Goal: Information Seeking & Learning: Compare options

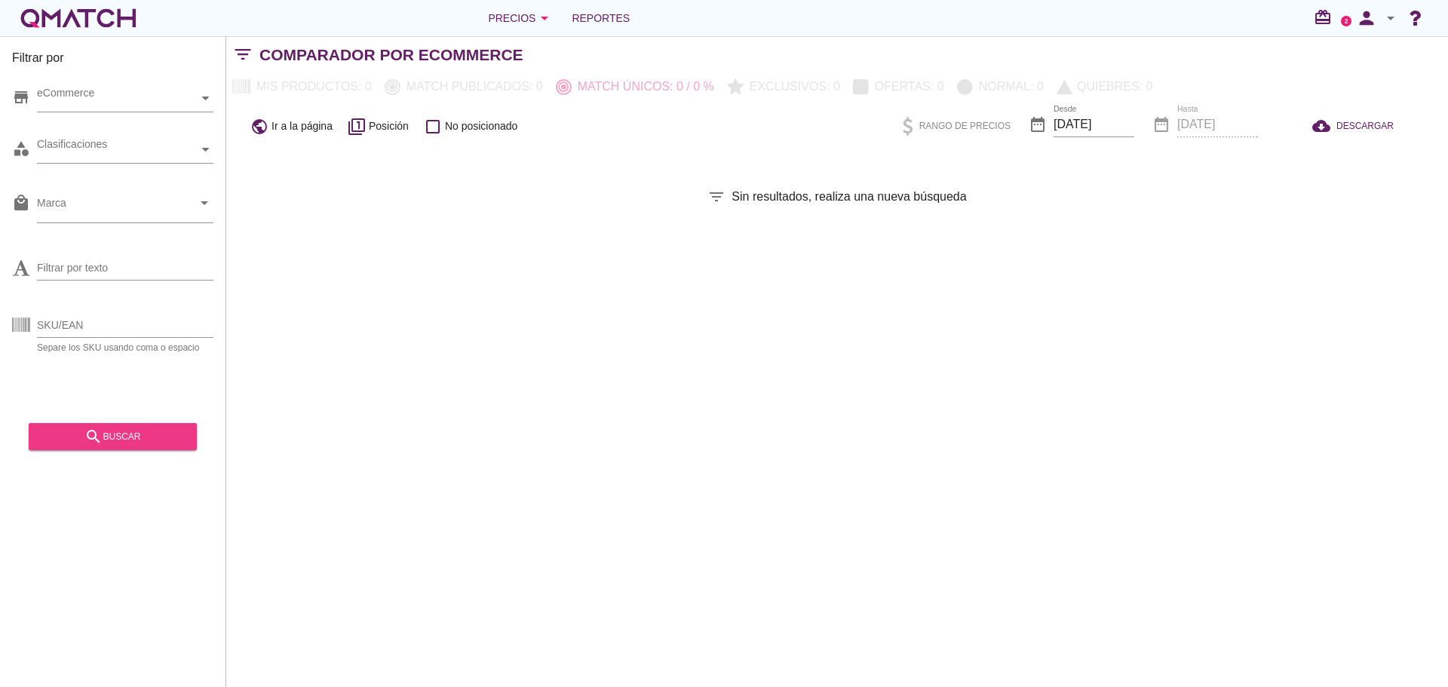
click at [137, 438] on div "search buscar" at bounding box center [113, 437] width 144 height 18
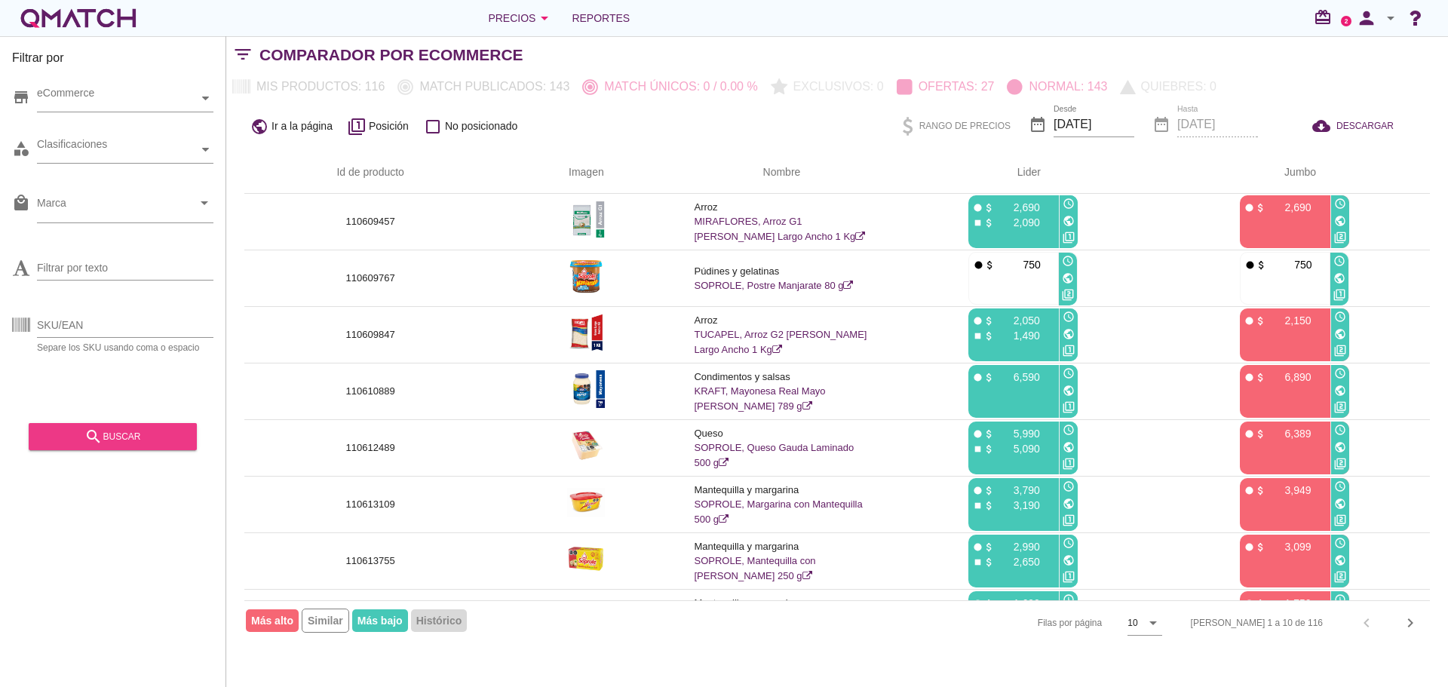
click at [118, 443] on div "search buscar" at bounding box center [113, 437] width 144 height 18
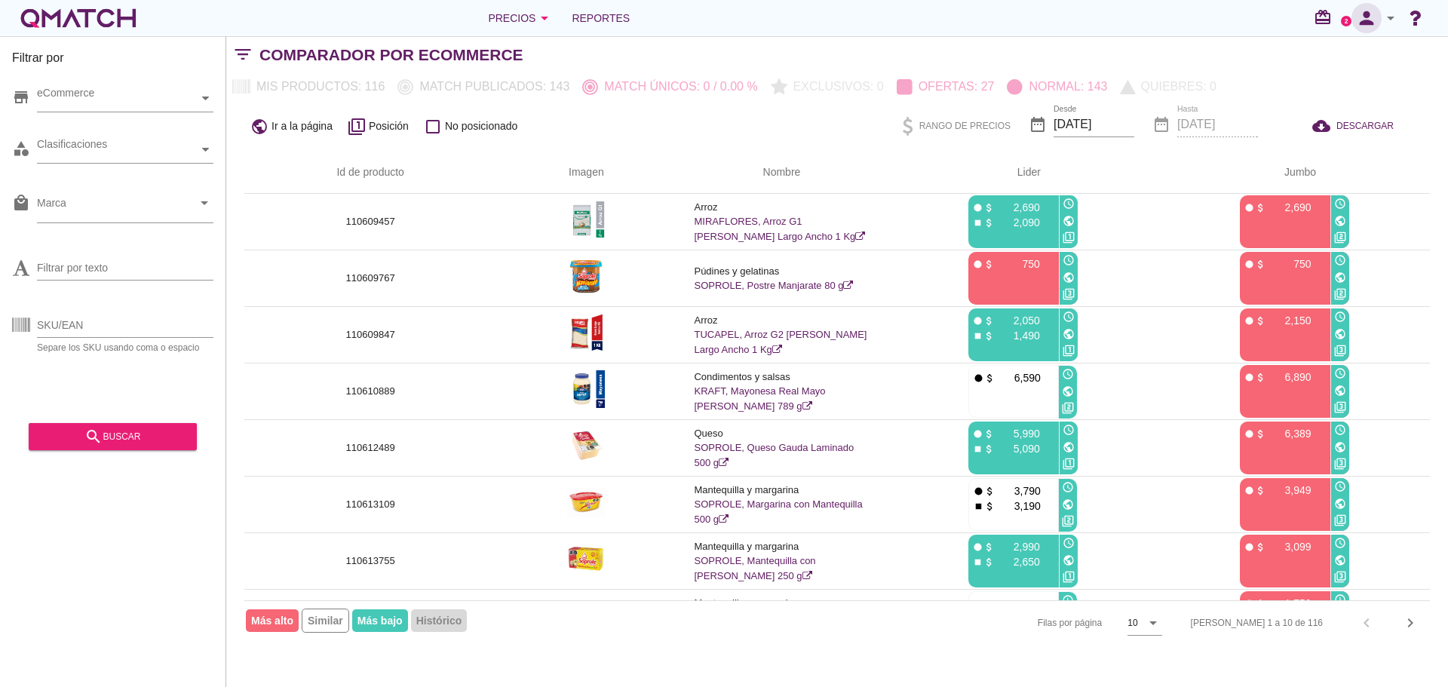
click at [1378, 20] on icon "person" at bounding box center [1367, 18] width 30 height 21
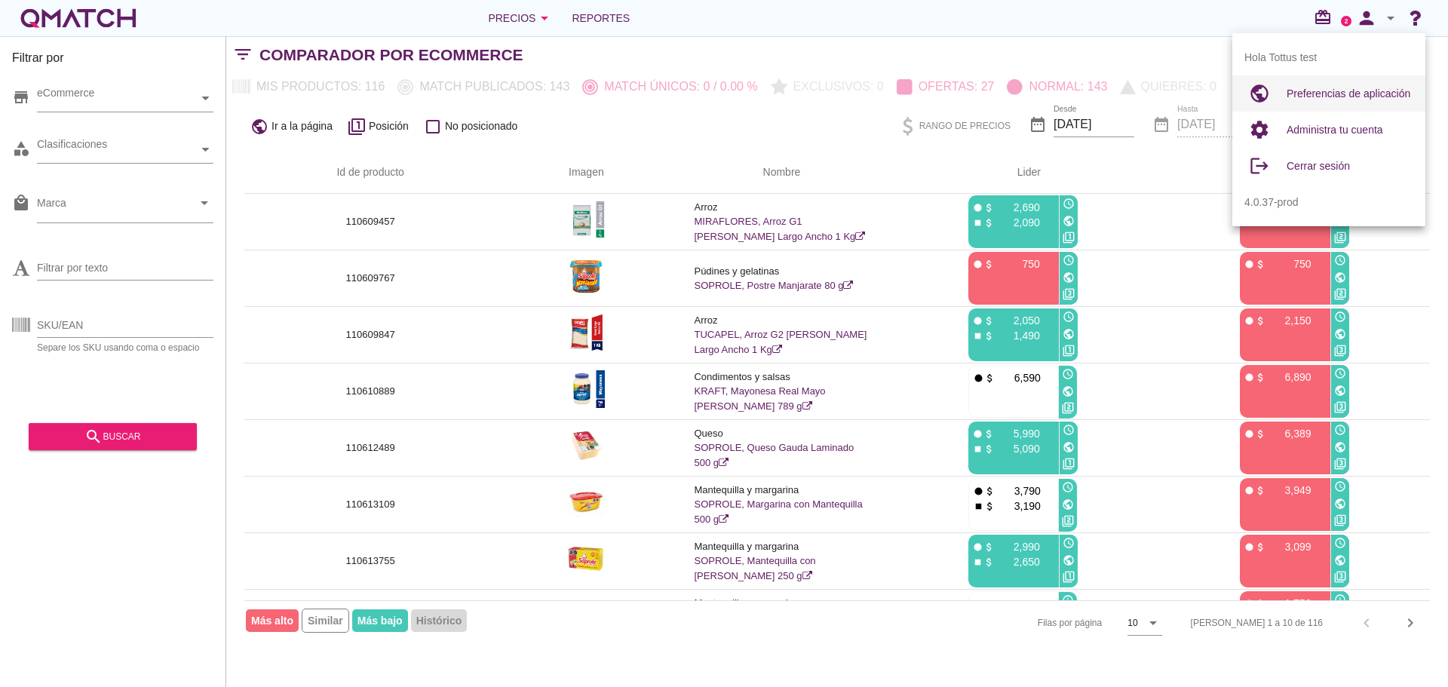
click at [1329, 103] on div "Preferencias de aplicación" at bounding box center [1350, 93] width 127 height 36
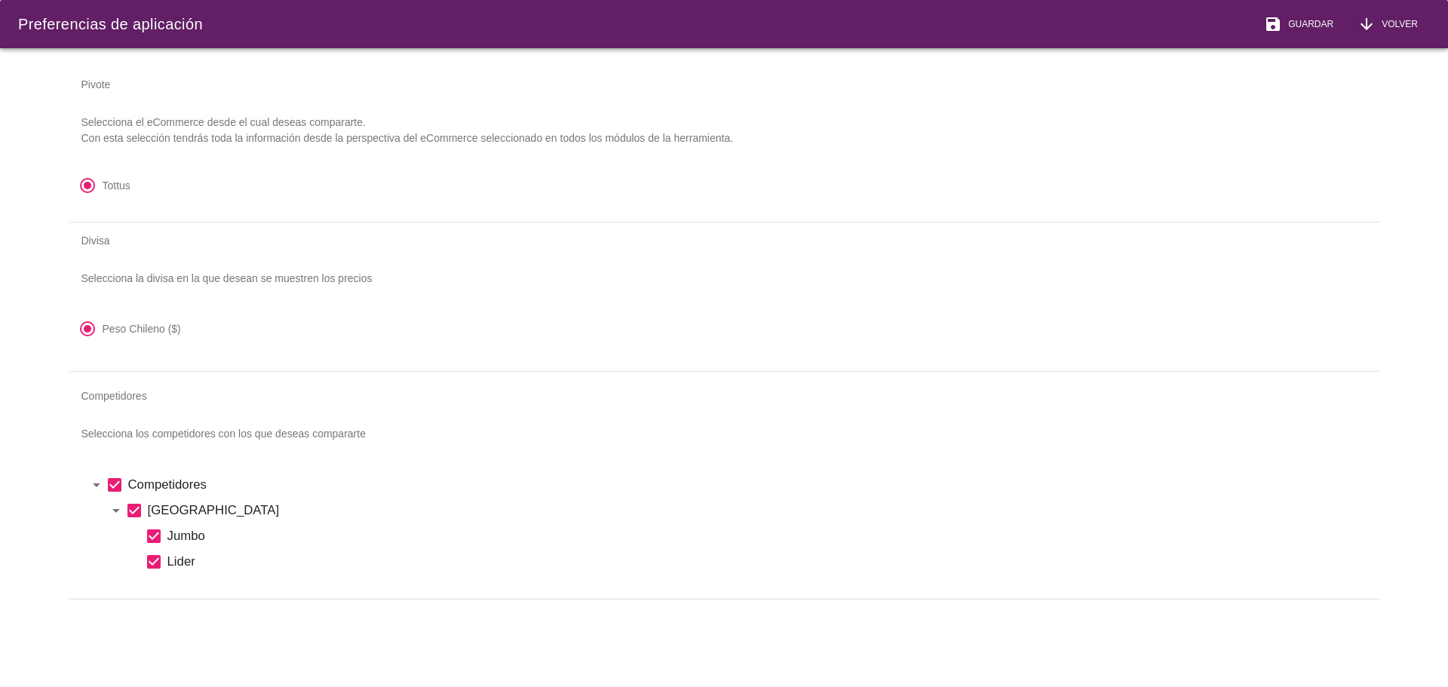
click at [1332, 487] on label "Competidores" at bounding box center [744, 484] width 1233 height 19
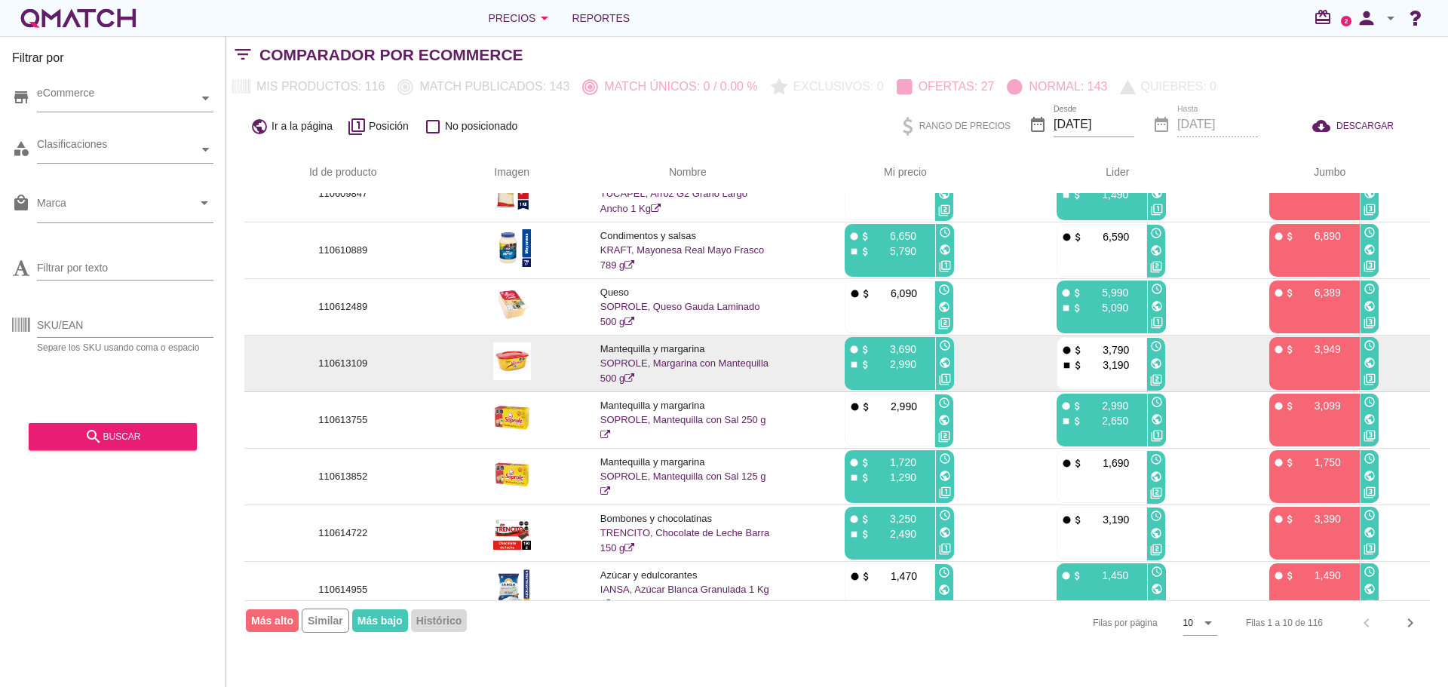
scroll to position [158, 0]
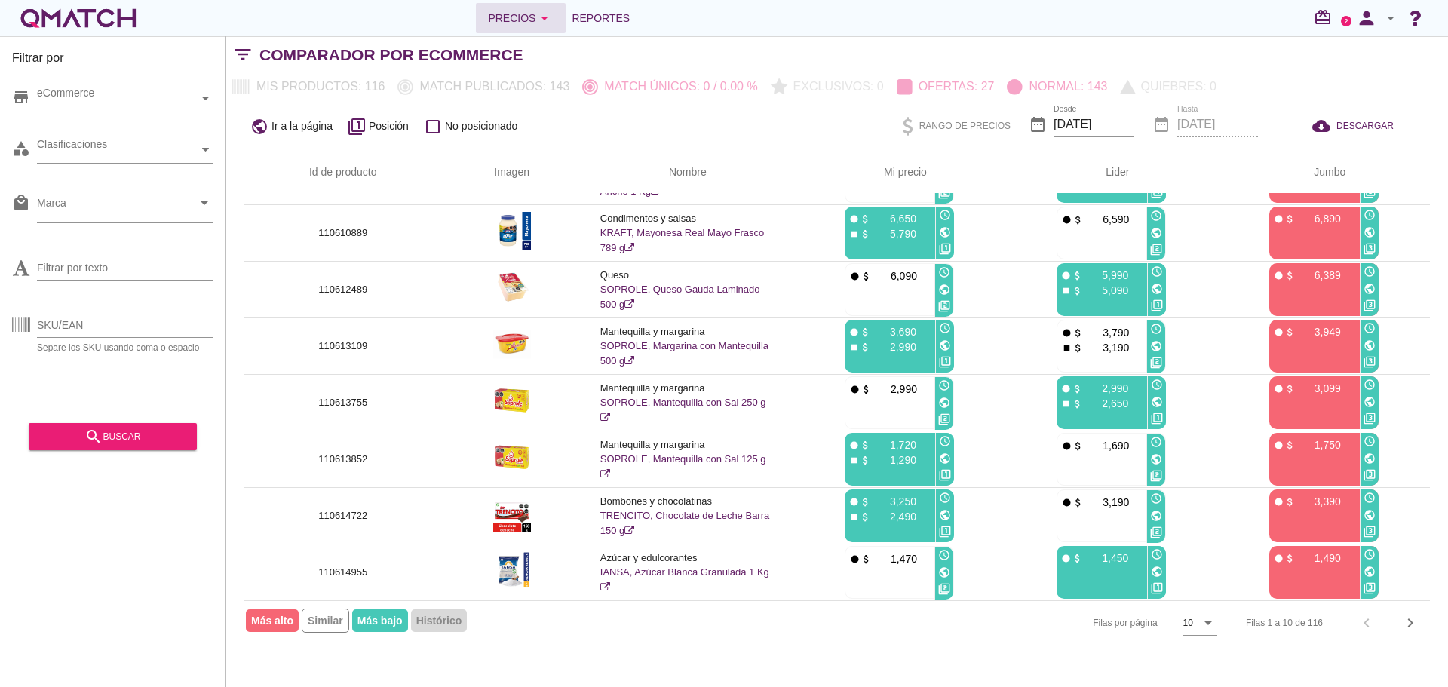
click at [562, 13] on button "Precios arrow_drop_down" at bounding box center [521, 18] width 90 height 30
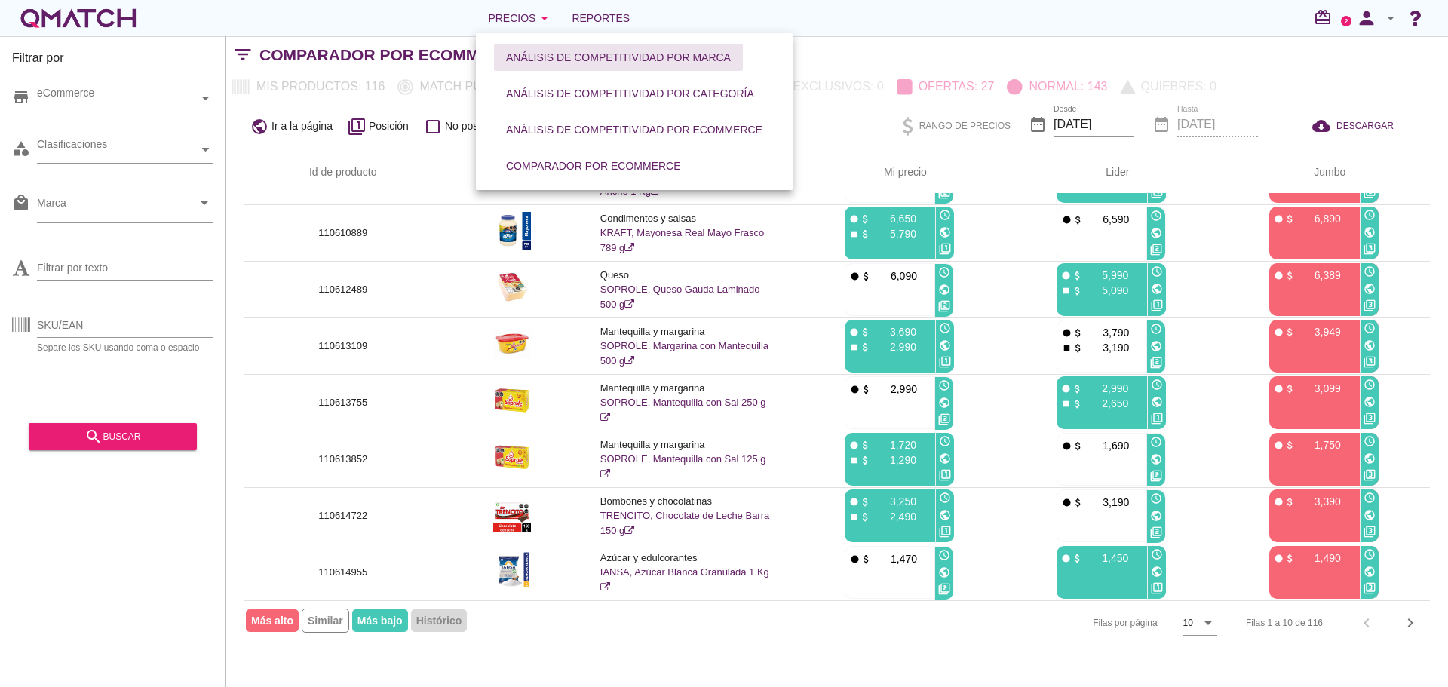
click at [627, 57] on div "Análisis de competitividad por marca" at bounding box center [618, 58] width 225 height 16
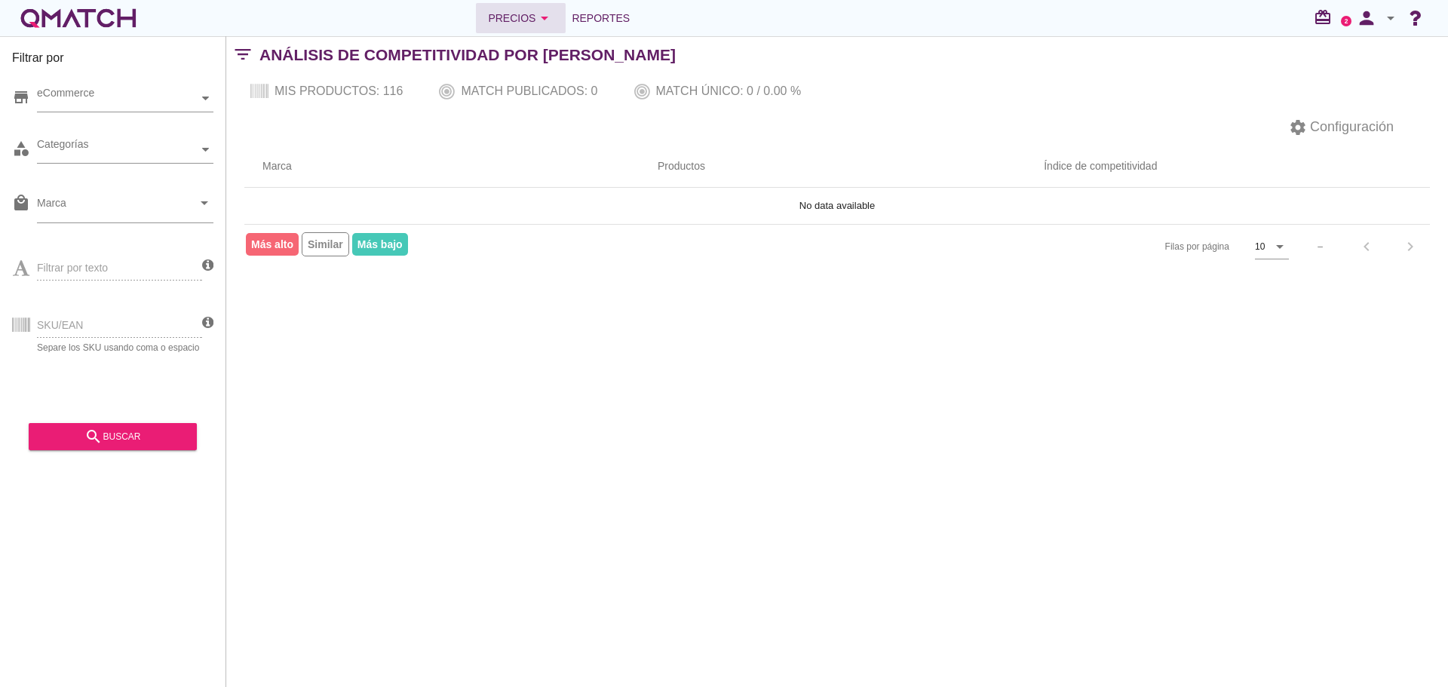
click at [535, 23] on div "Precios arrow_drop_down" at bounding box center [521, 18] width 66 height 18
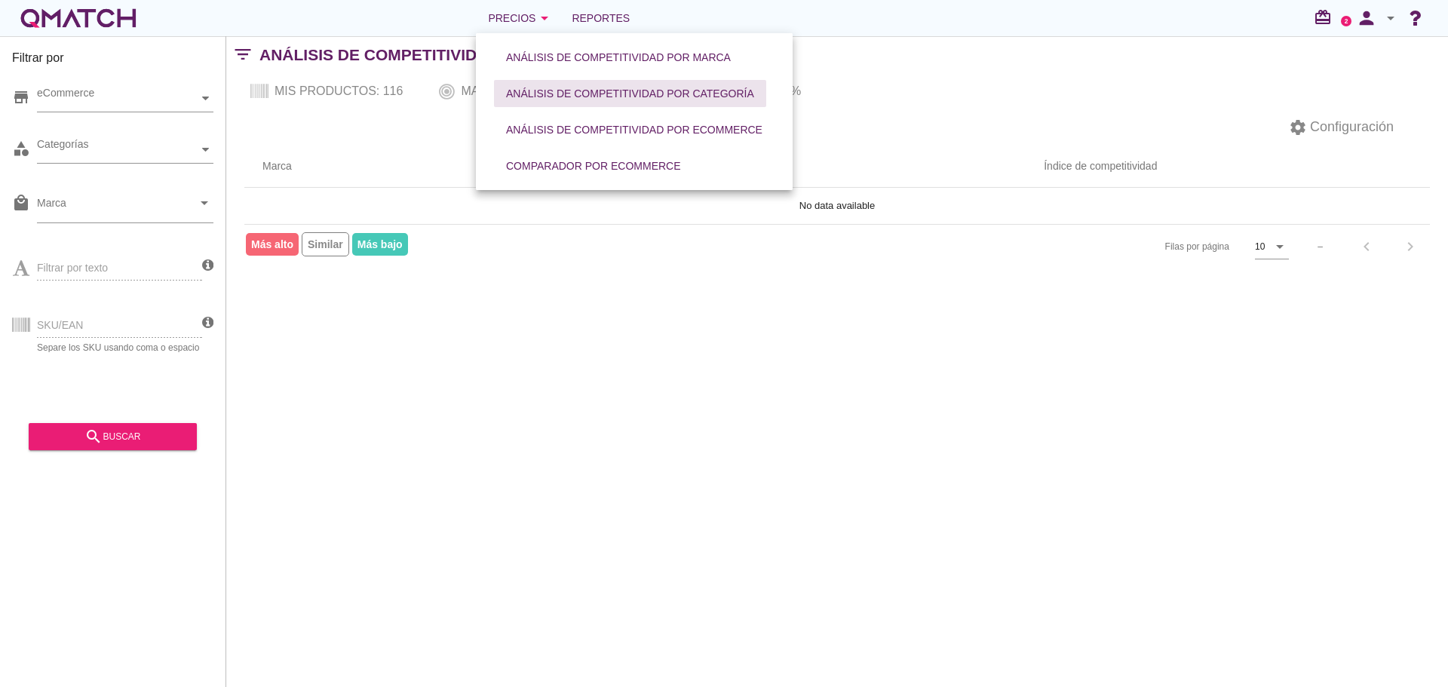
click at [561, 99] on div "Análisis de competitividad por categoría" at bounding box center [630, 94] width 248 height 16
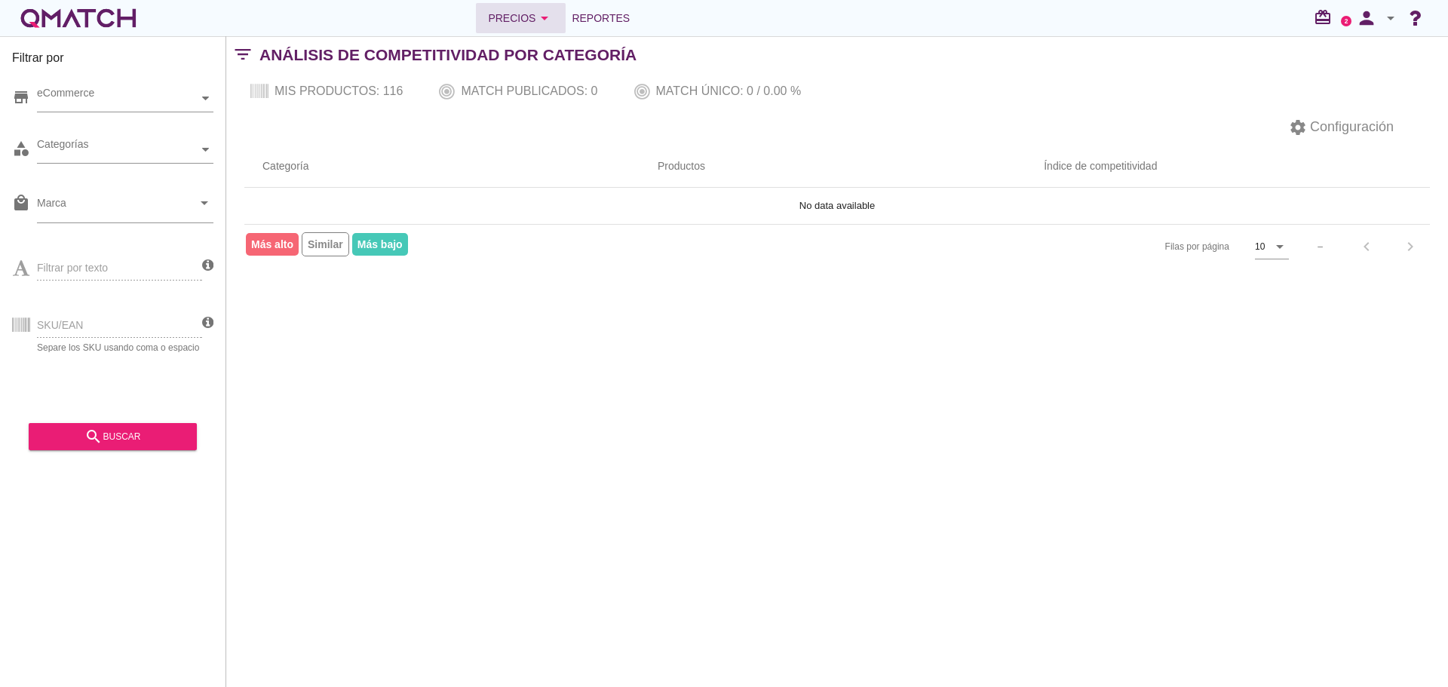
click at [547, 19] on icon "arrow_drop_down" at bounding box center [545, 18] width 18 height 18
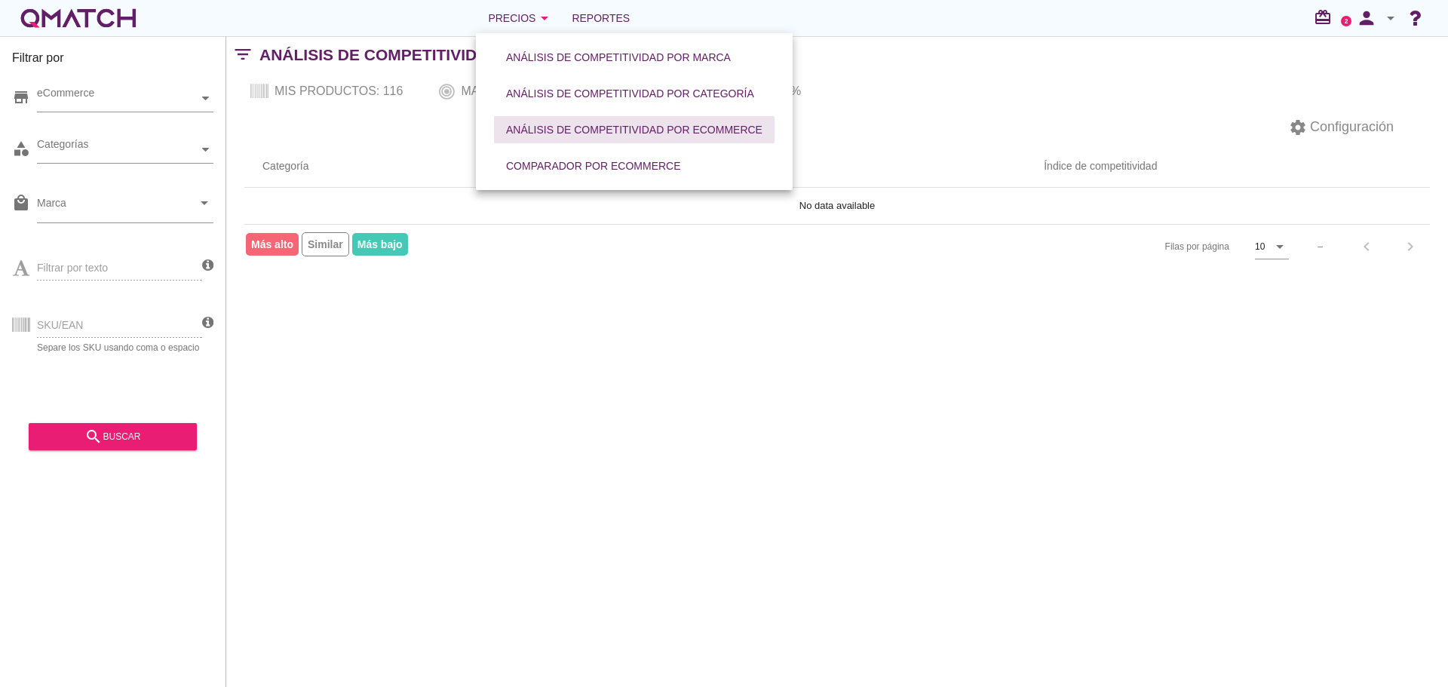
click at [713, 132] on div "Análisis de competitividad por eCommerce" at bounding box center [634, 130] width 256 height 16
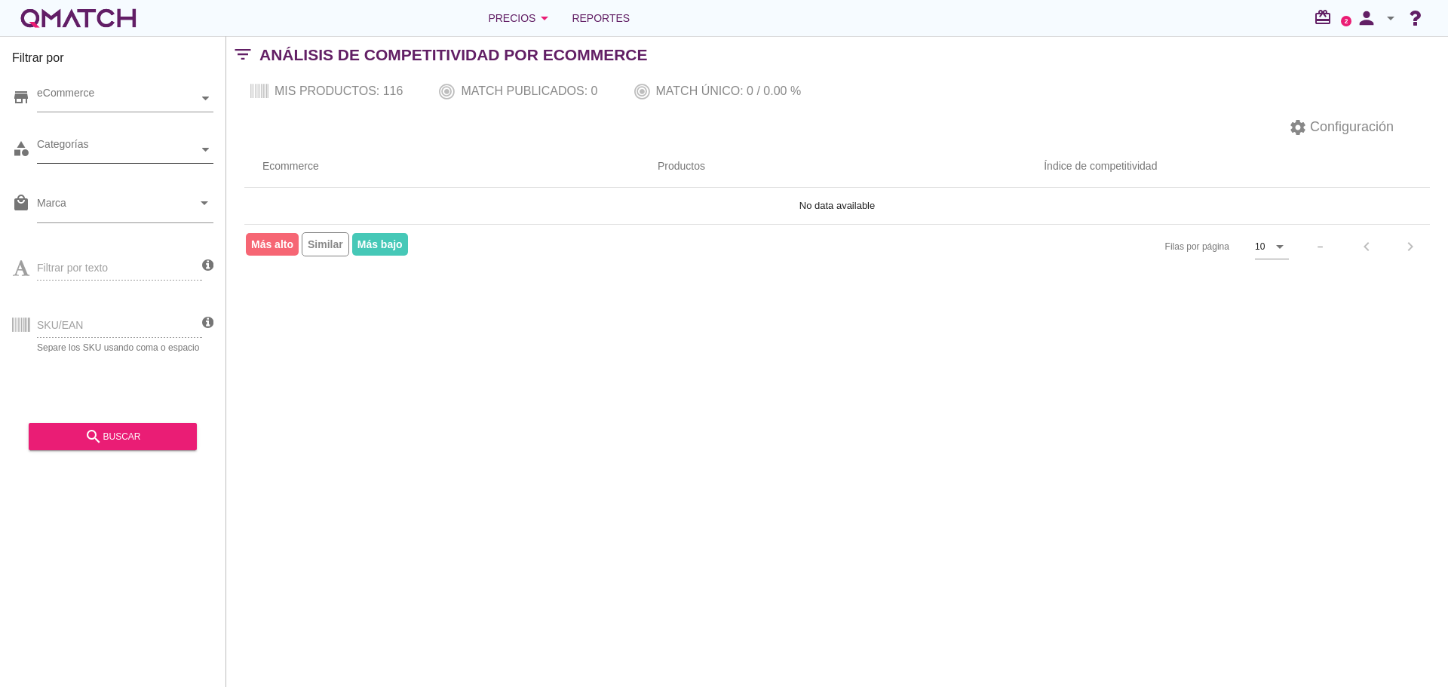
click at [147, 150] on div "Categorías" at bounding box center [117, 150] width 161 height 16
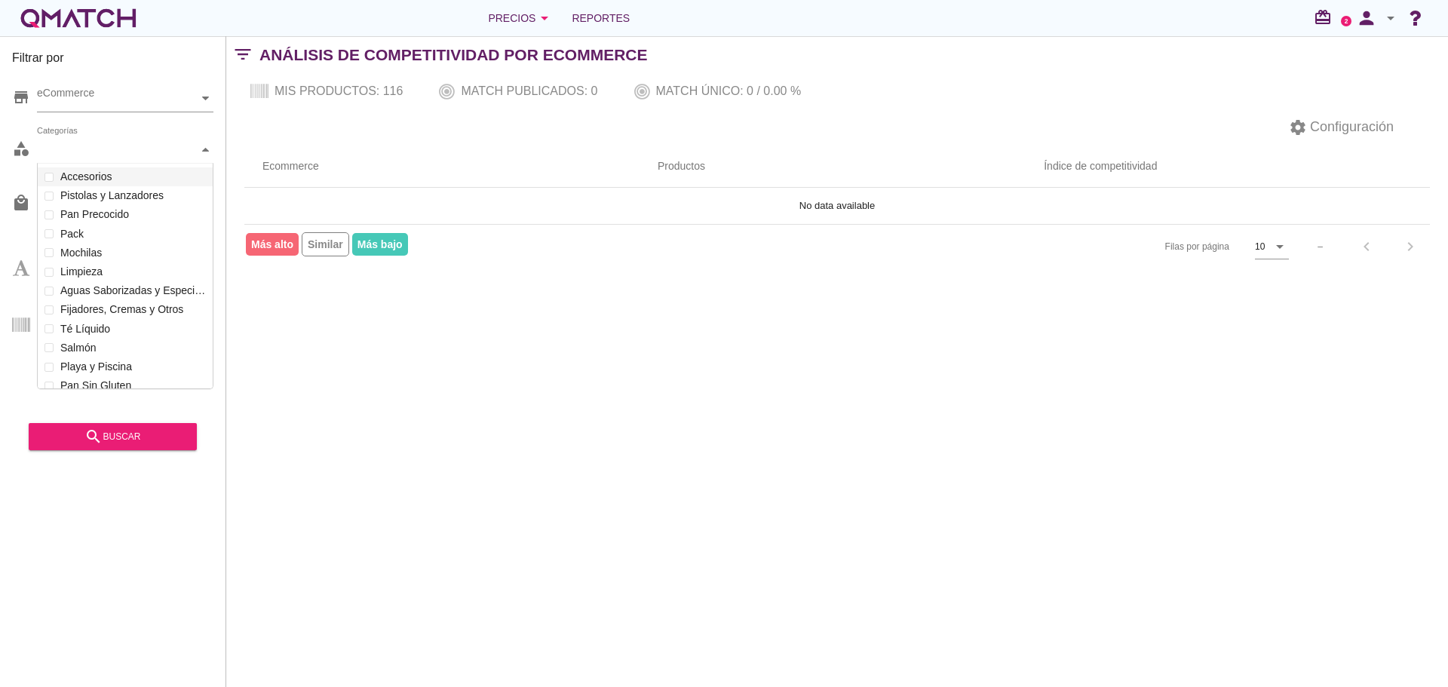
scroll to position [225, 175]
click at [150, 150] on div "Categorías" at bounding box center [117, 150] width 161 height 16
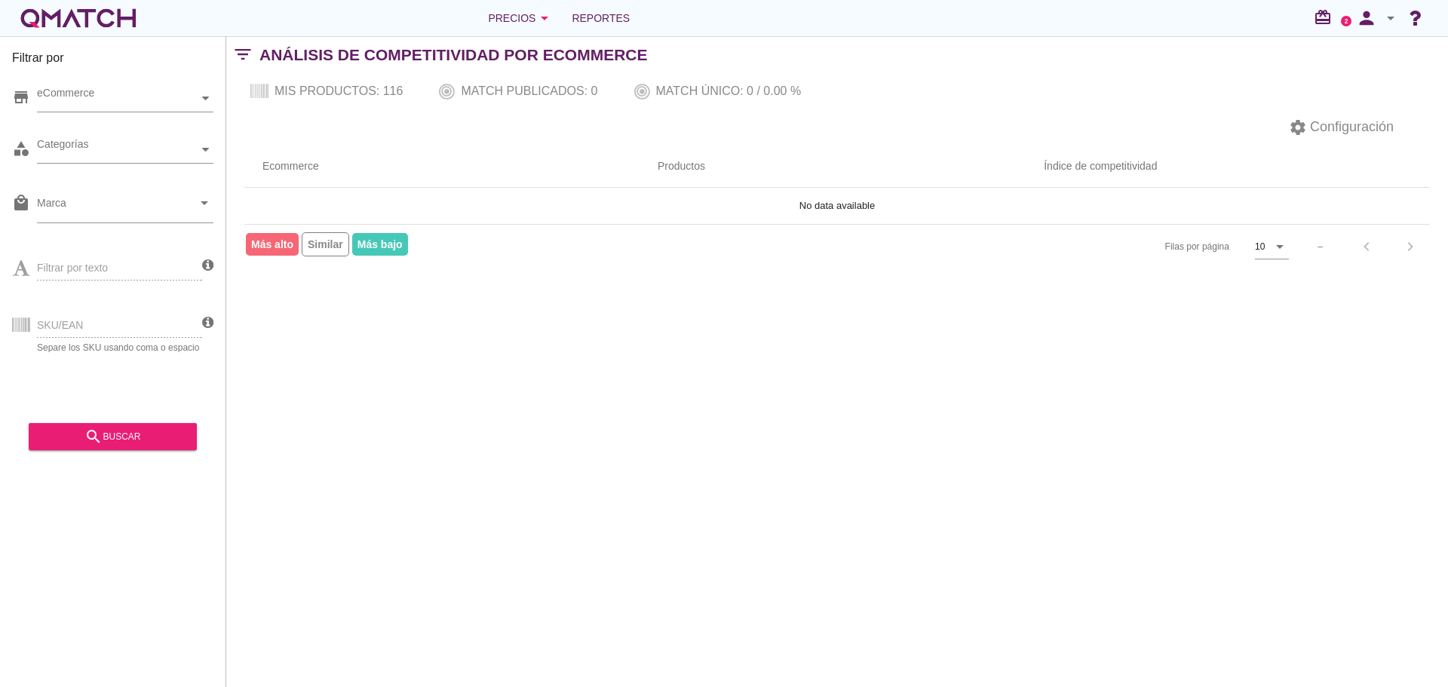
click at [342, 147] on th "Ecommerce" at bounding box center [441, 167] width 395 height 42
click at [521, 19] on div "Precios arrow_drop_down" at bounding box center [521, 18] width 66 height 18
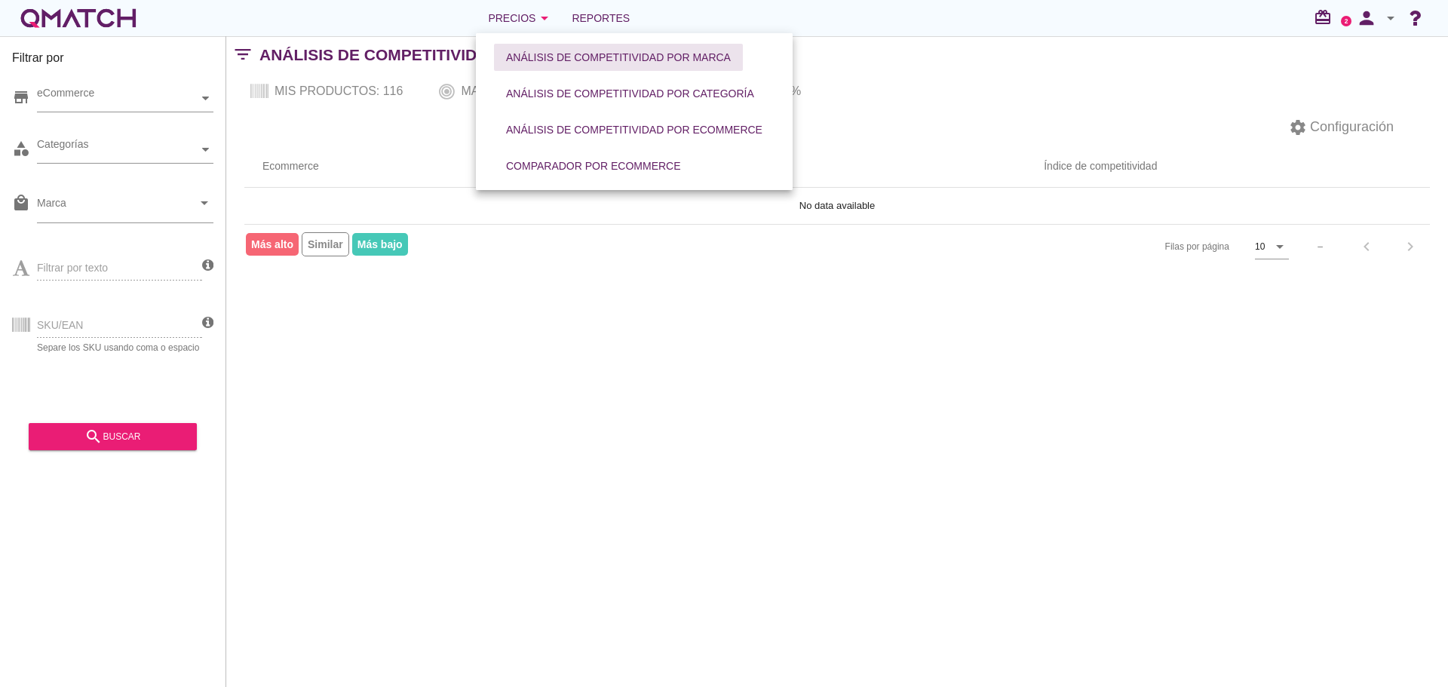
click at [610, 66] on button "Análisis de competitividad por marca" at bounding box center [618, 57] width 249 height 27
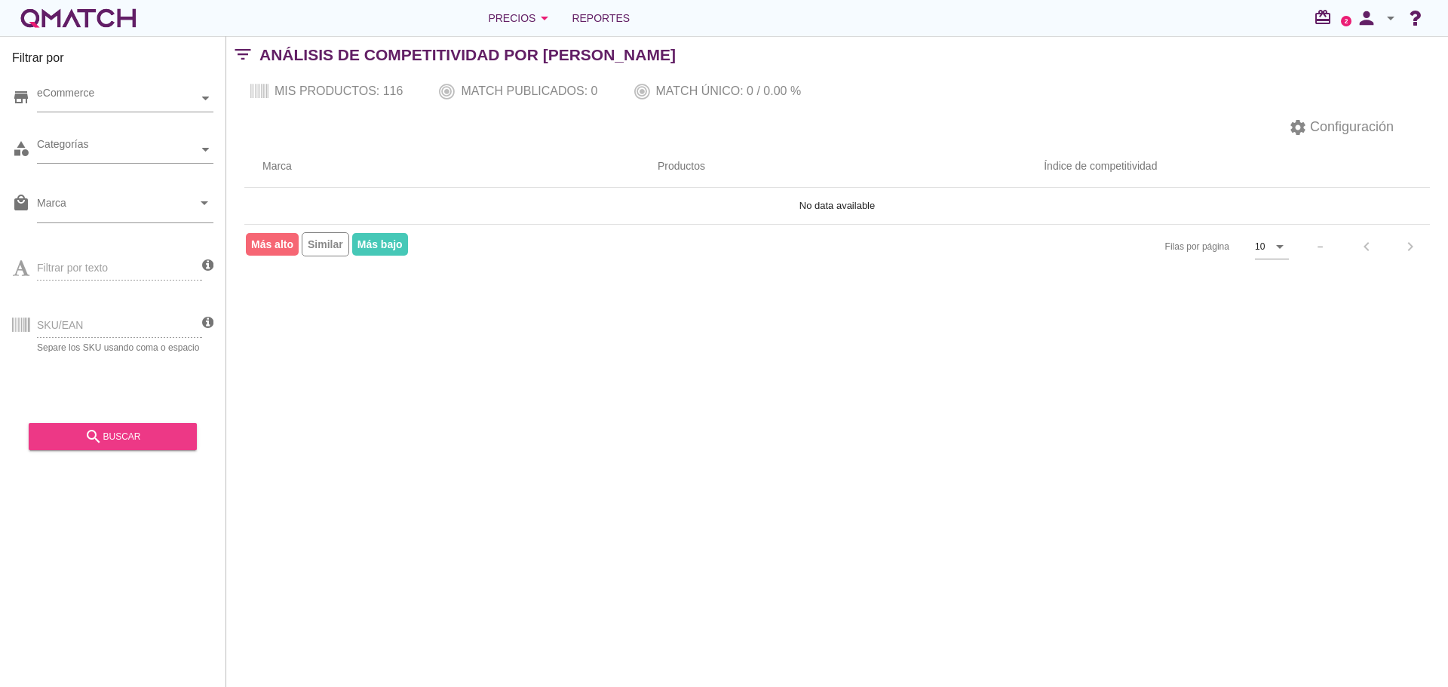
click at [144, 425] on button "search buscar" at bounding box center [113, 436] width 168 height 27
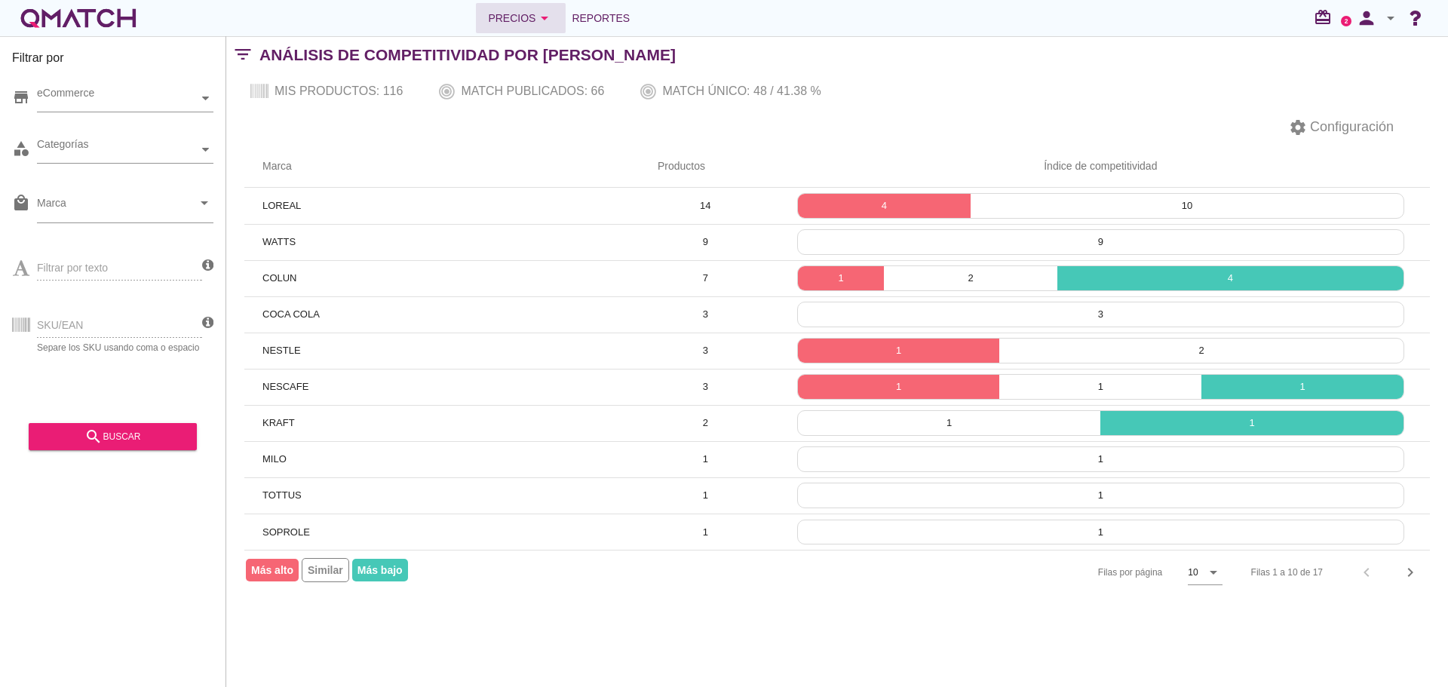
click at [536, 23] on icon "arrow_drop_down" at bounding box center [545, 18] width 18 height 18
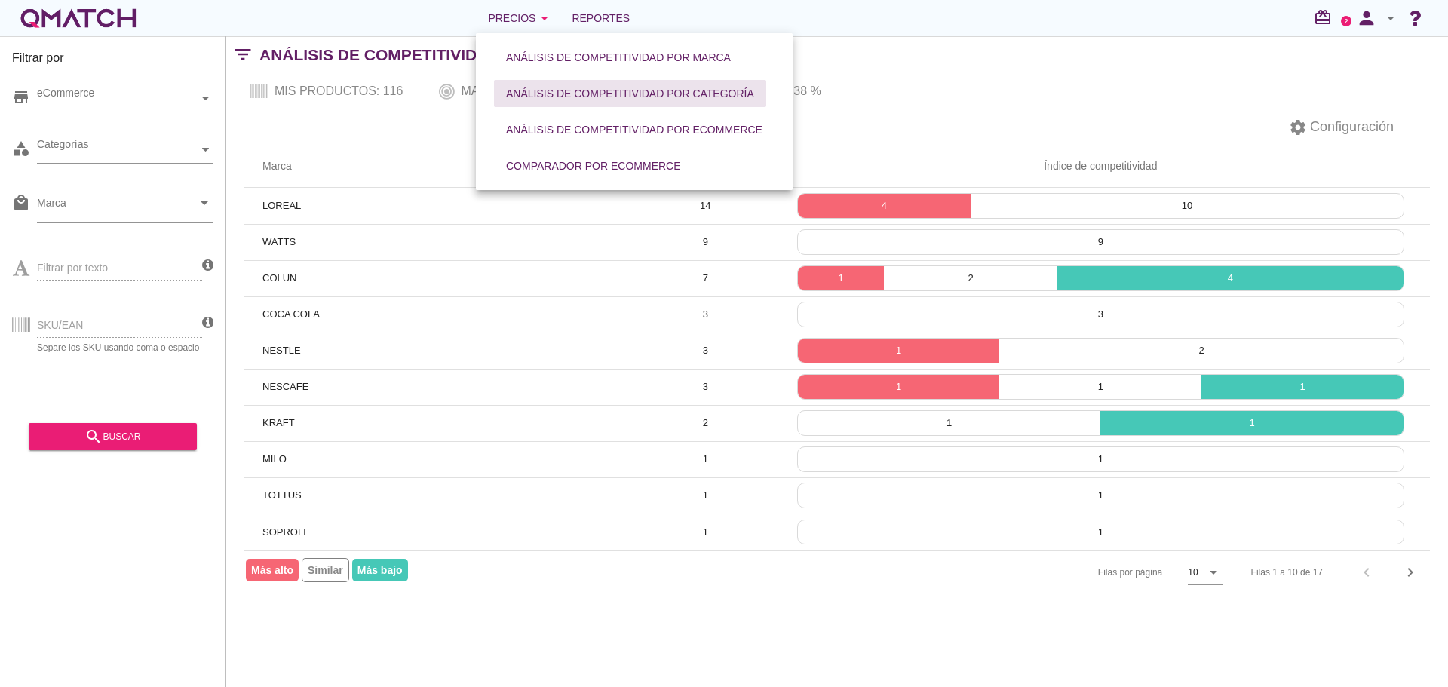
click at [567, 96] on div "Análisis de competitividad por categoría" at bounding box center [630, 94] width 248 height 16
